Goal: Check status: Check status

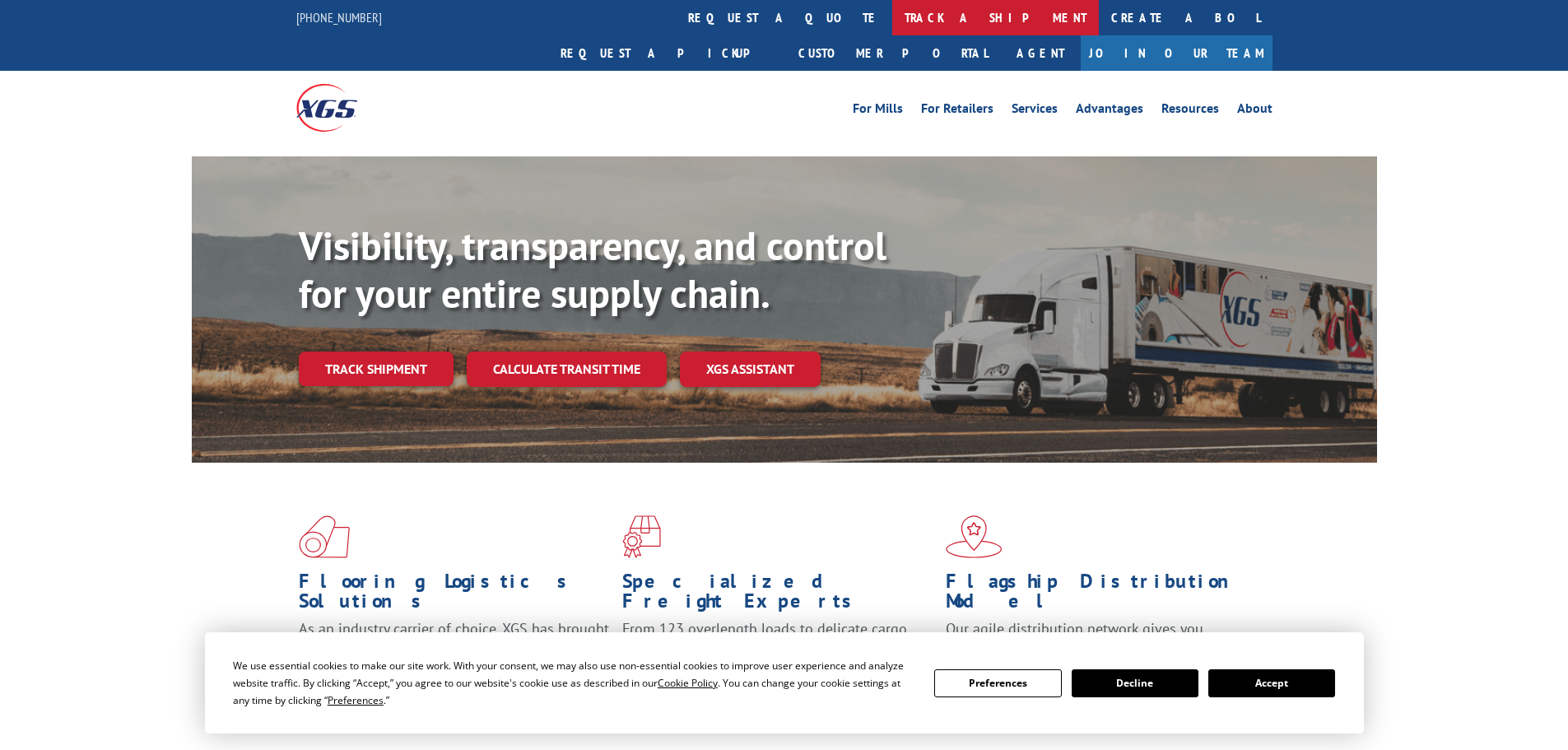
click at [892, 17] on link "track a shipment" at bounding box center [995, 17] width 206 height 36
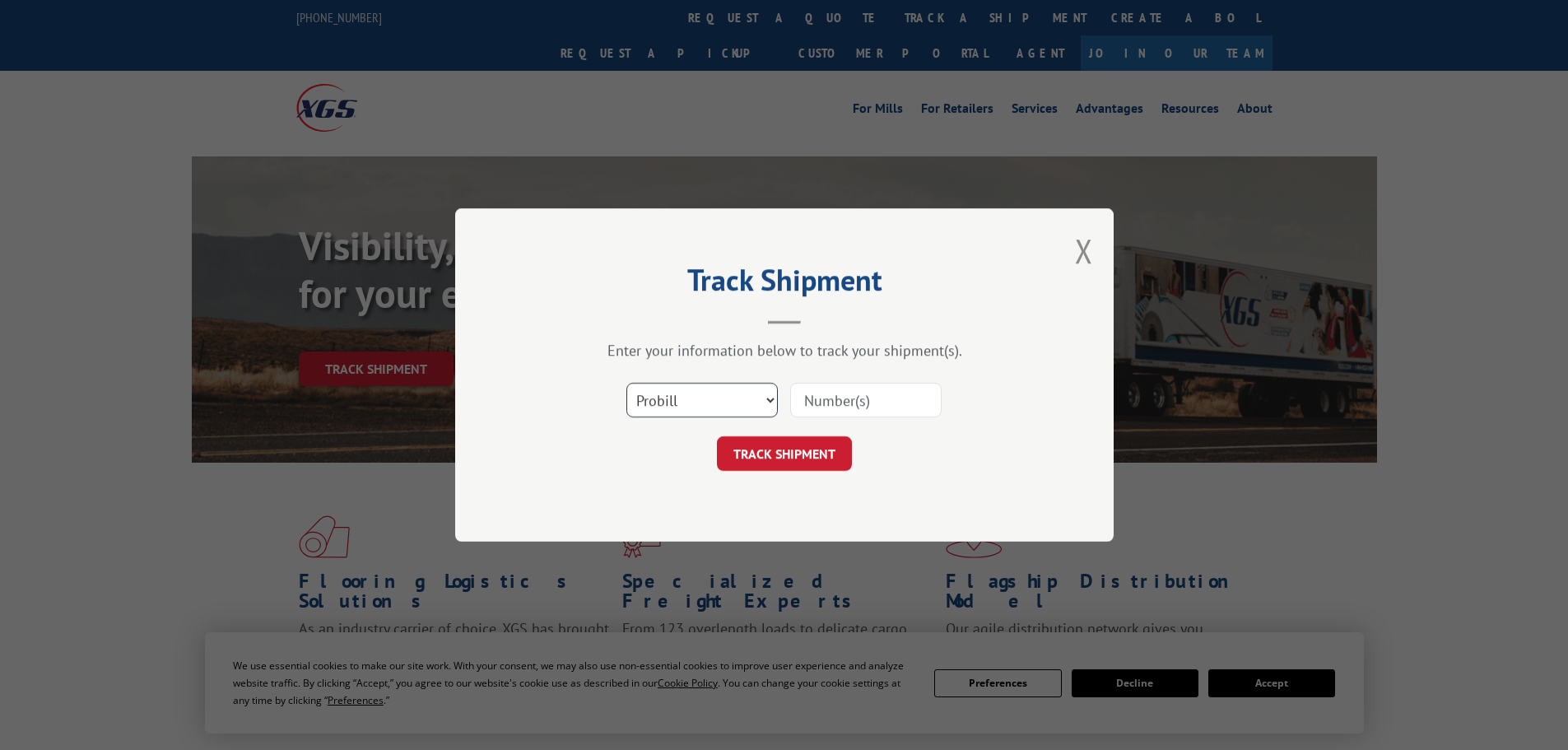
click at [665, 393] on select "Select category... Probill BOL PO" at bounding box center [702, 400] width 151 height 35
select select "po"
click at [626, 382] on select "Select category... Probill BOL PO" at bounding box center [702, 400] width 151 height 35
click at [829, 410] on input at bounding box center [865, 400] width 151 height 35
paste input "15531154"
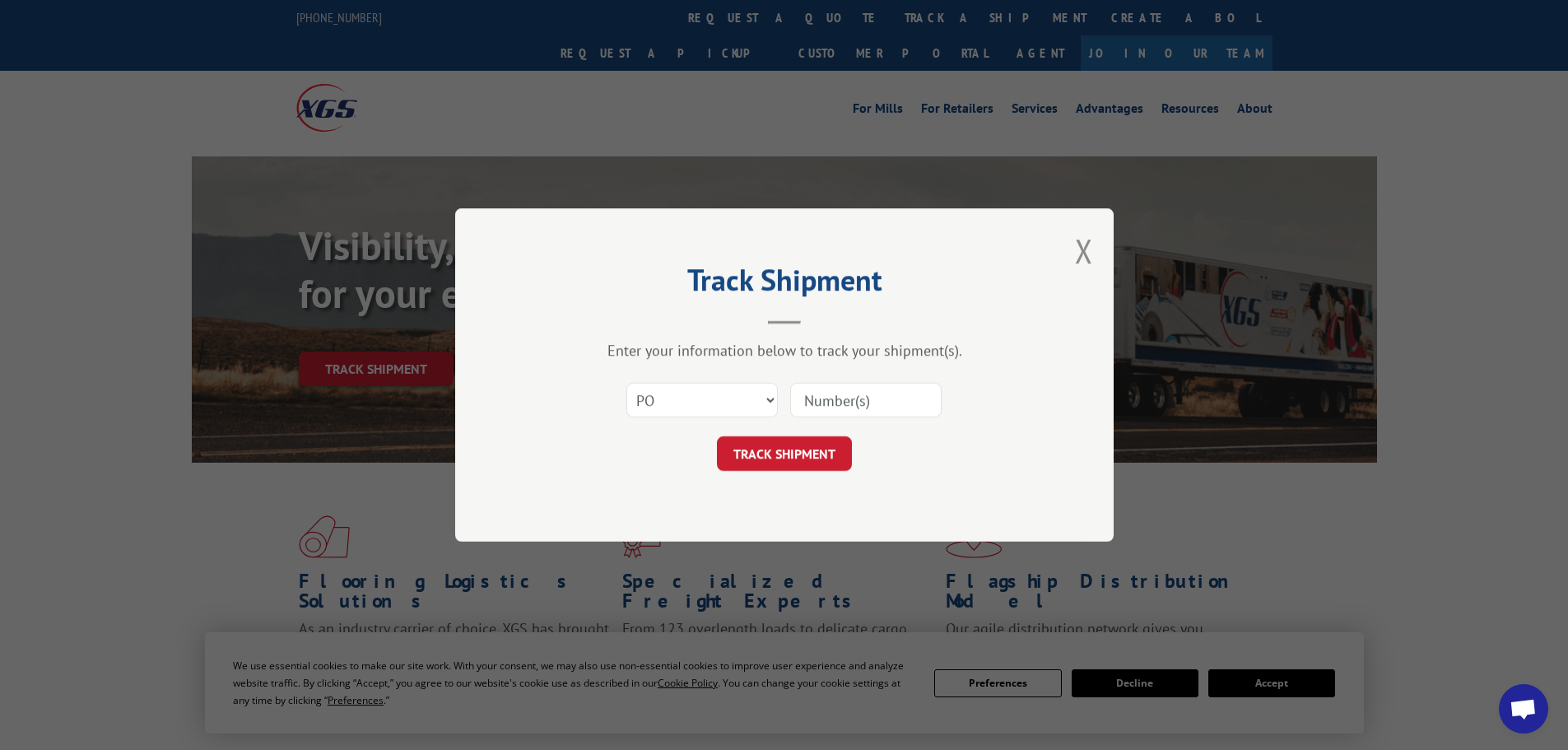
type input "15531154"
click button "TRACK SHIPMENT" at bounding box center [784, 454] width 135 height 35
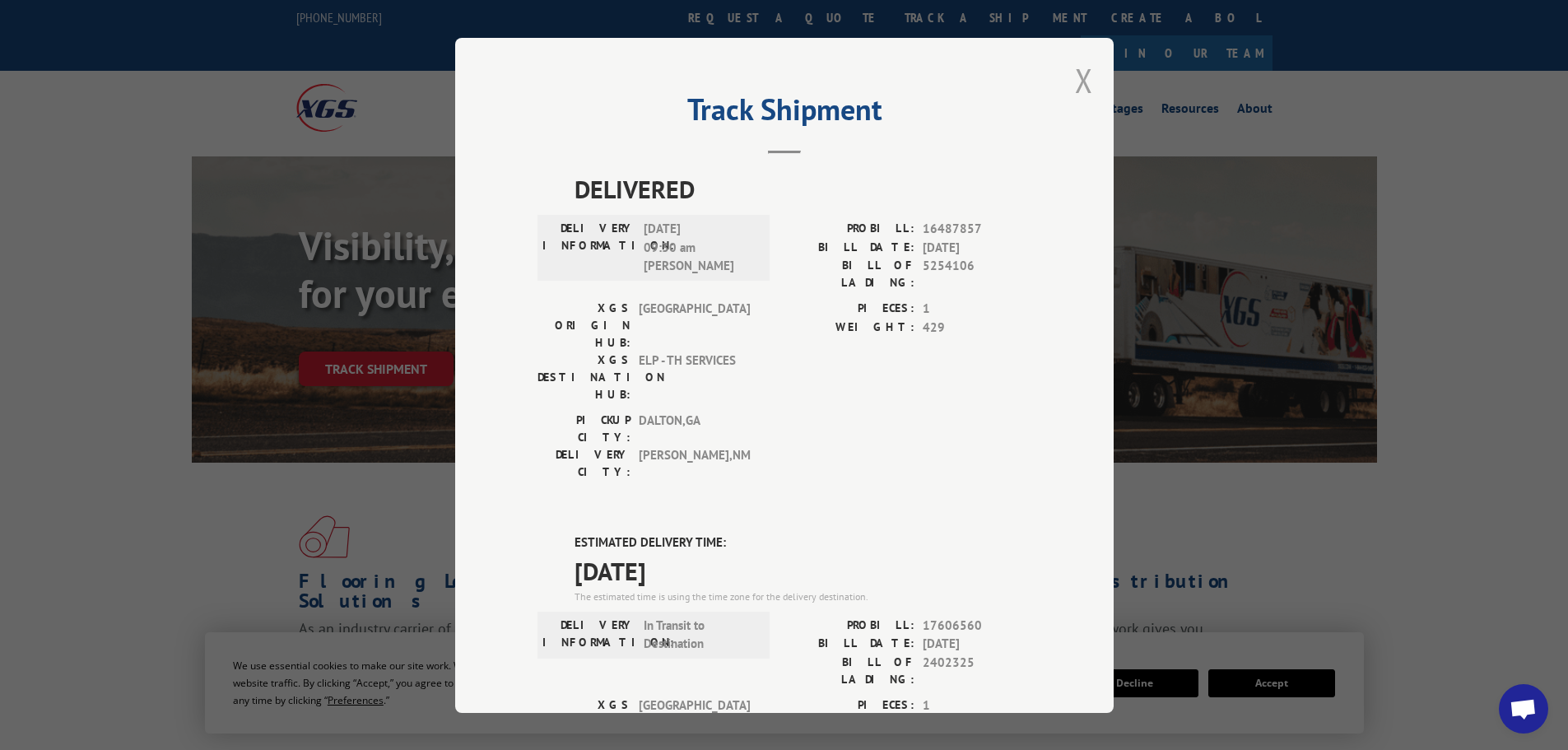
click at [1077, 87] on button "Close modal" at bounding box center [1084, 80] width 18 height 43
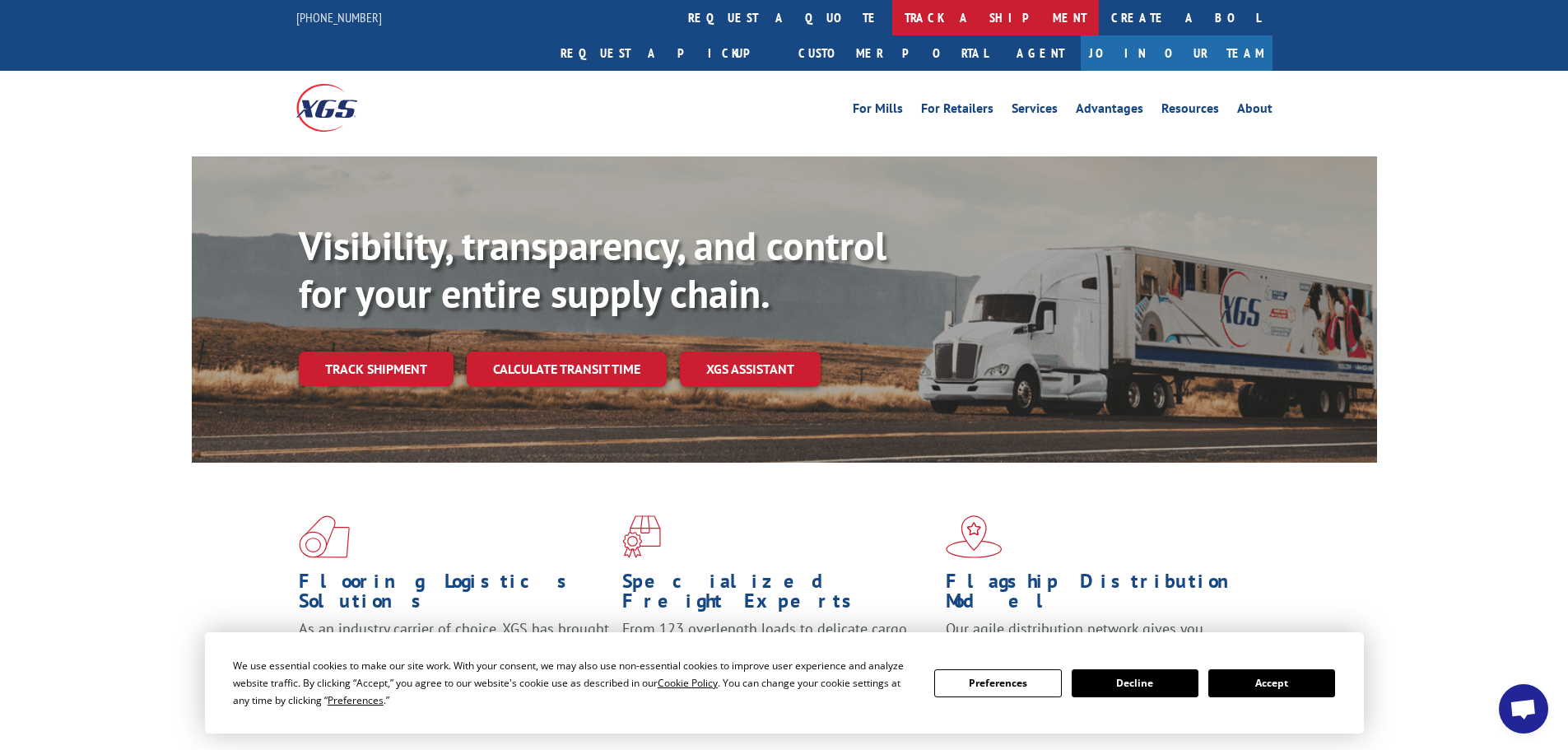
click at [892, 18] on link "track a shipment" at bounding box center [995, 17] width 206 height 36
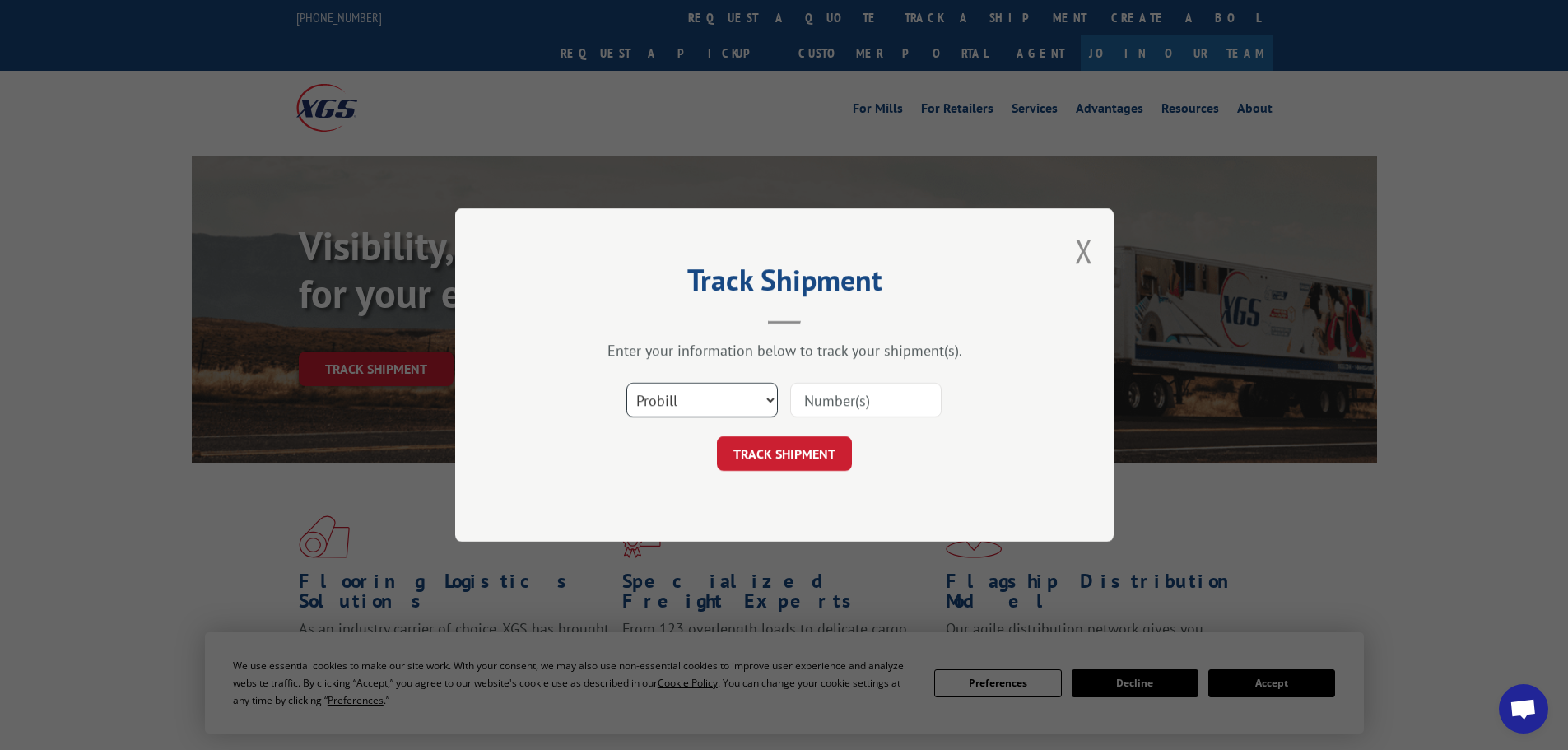
click at [685, 392] on select "Select category... Probill BOL PO" at bounding box center [702, 400] width 151 height 35
select select "po"
click at [626, 382] on select "Select category... Probill BOL PO" at bounding box center [702, 400] width 151 height 35
click at [819, 407] on input at bounding box center [865, 400] width 151 height 35
paste input "15530946"
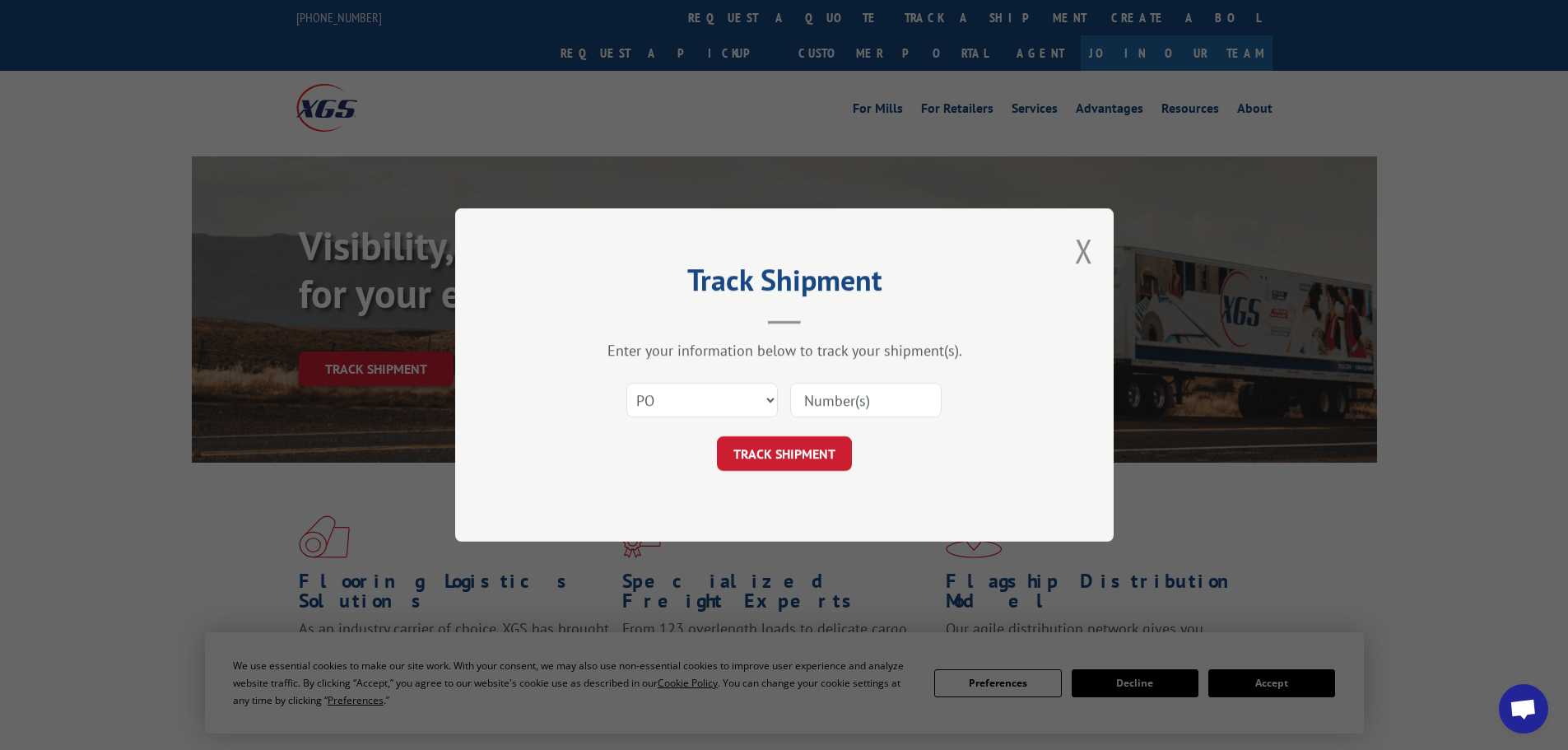
type input "15530946"
click button "TRACK SHIPMENT" at bounding box center [784, 454] width 135 height 35
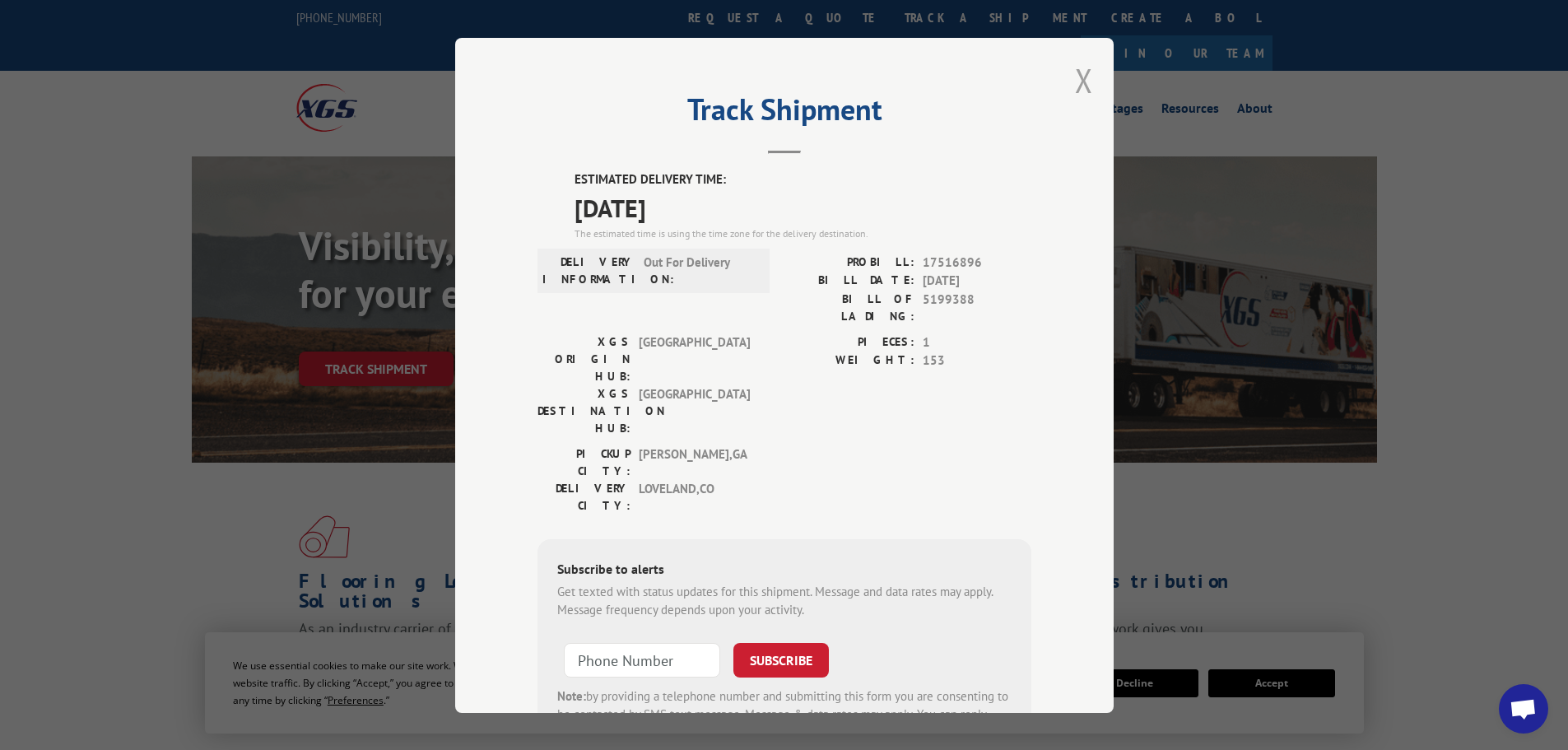
click at [1077, 85] on button "Close modal" at bounding box center [1084, 80] width 18 height 43
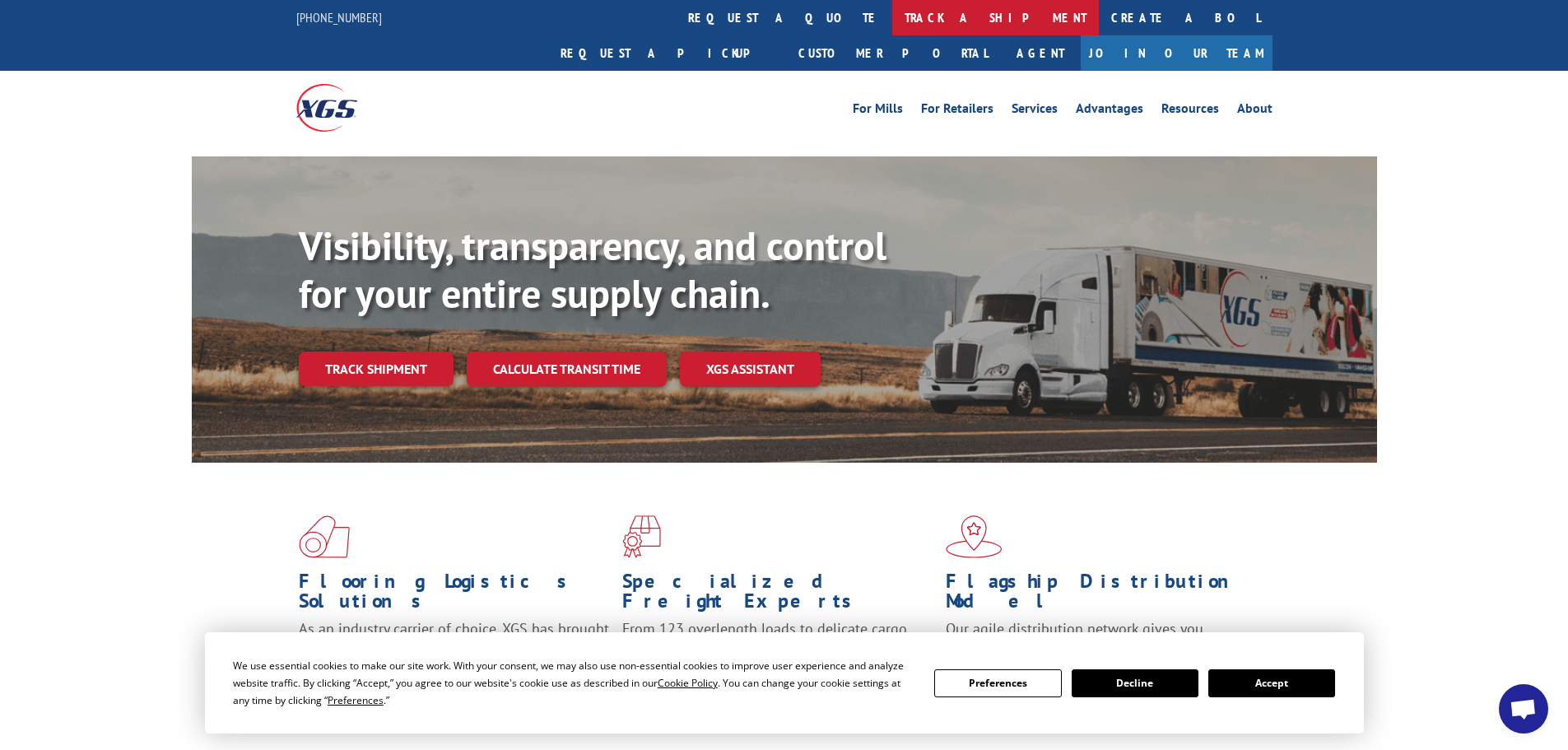
click at [892, 15] on link "track a shipment" at bounding box center [995, 17] width 206 height 36
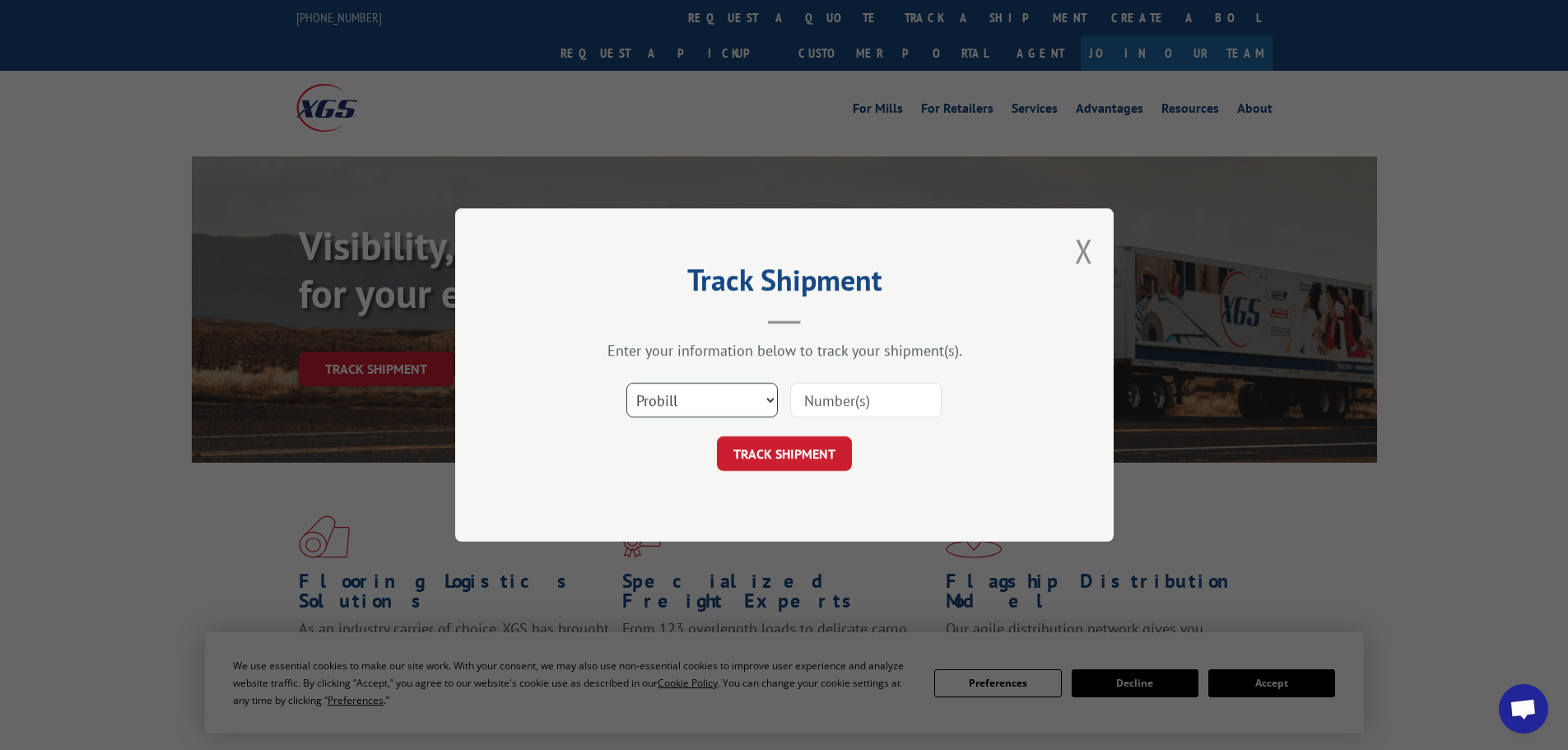
click at [678, 400] on select "Select category... Probill BOL PO" at bounding box center [702, 400] width 151 height 35
select select "po"
click at [626, 382] on select "Select category... Probill BOL PO" at bounding box center [702, 400] width 151 height 35
click at [846, 411] on input at bounding box center [865, 400] width 151 height 35
paste input "15531176"
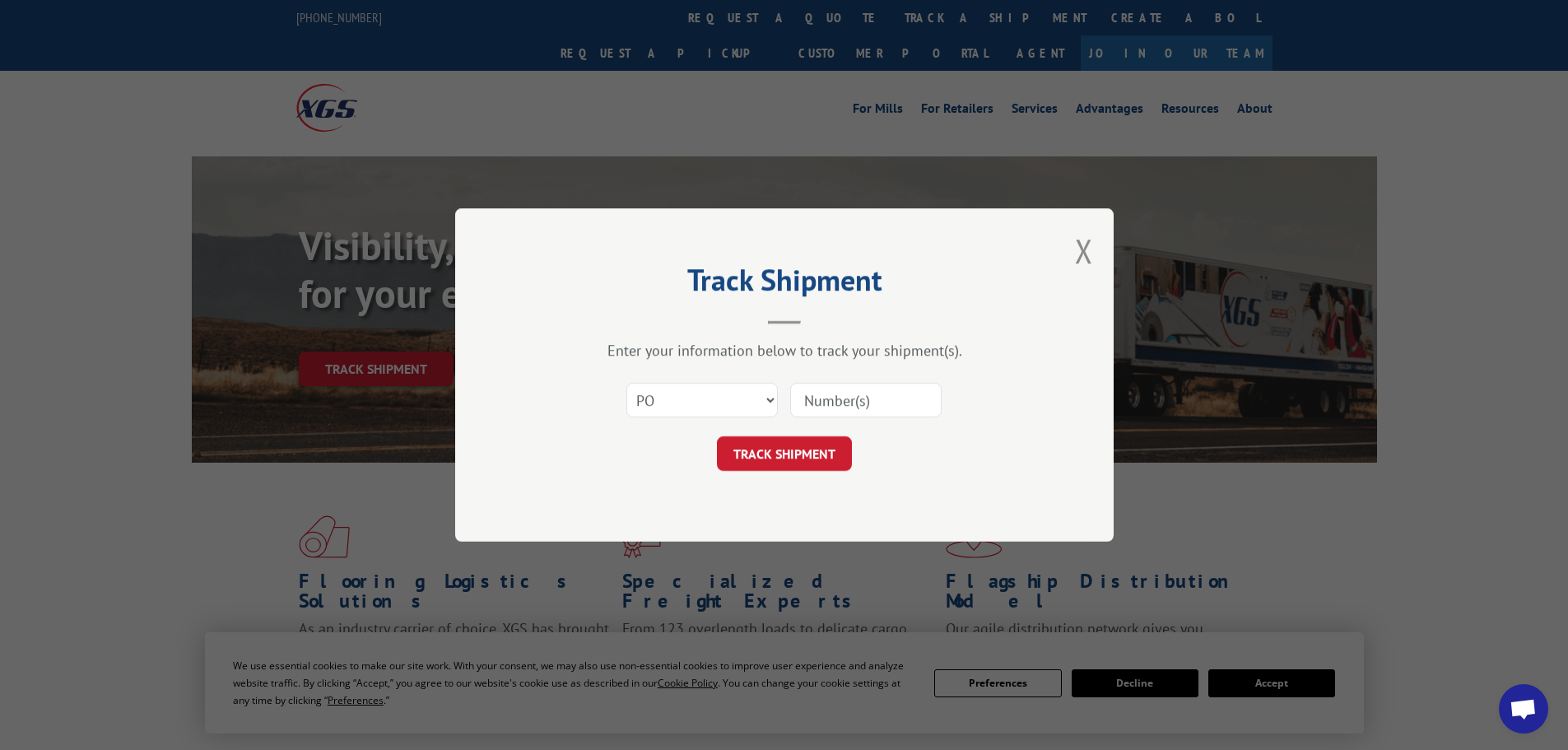
type input "15531176"
click button "TRACK SHIPMENT" at bounding box center [784, 454] width 135 height 35
